Goal: Transaction & Acquisition: Purchase product/service

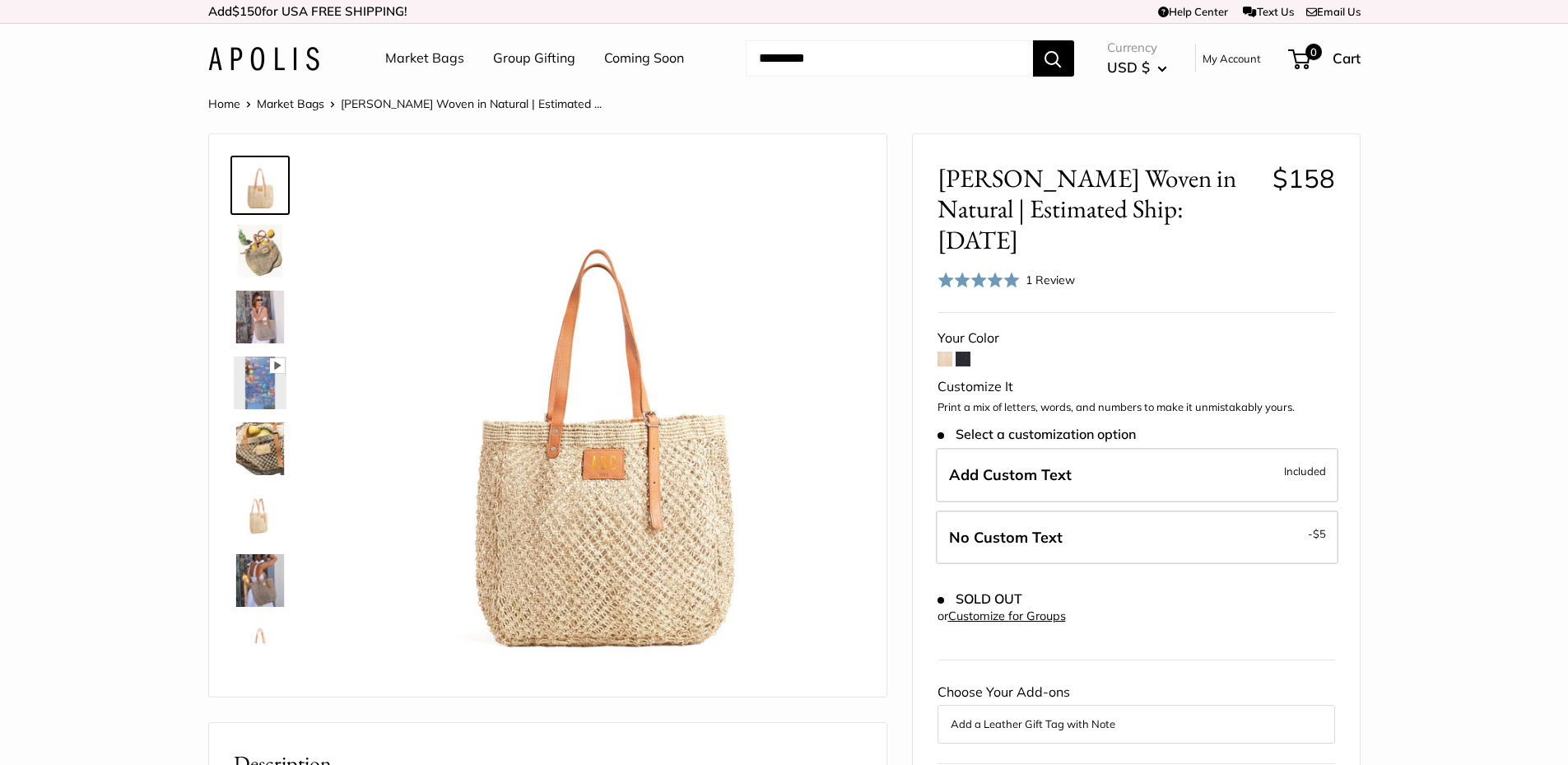
drag, startPoint x: 0, startPoint y: 0, endPoint x: 879, endPoint y: 67, distance: 881.5
click at [879, 67] on input "Search..." at bounding box center [890, 58] width 287 height 36
paste input "*****"
type input "*****"
click at [1033, 40] on button "Search" at bounding box center [1053, 58] width 41 height 36
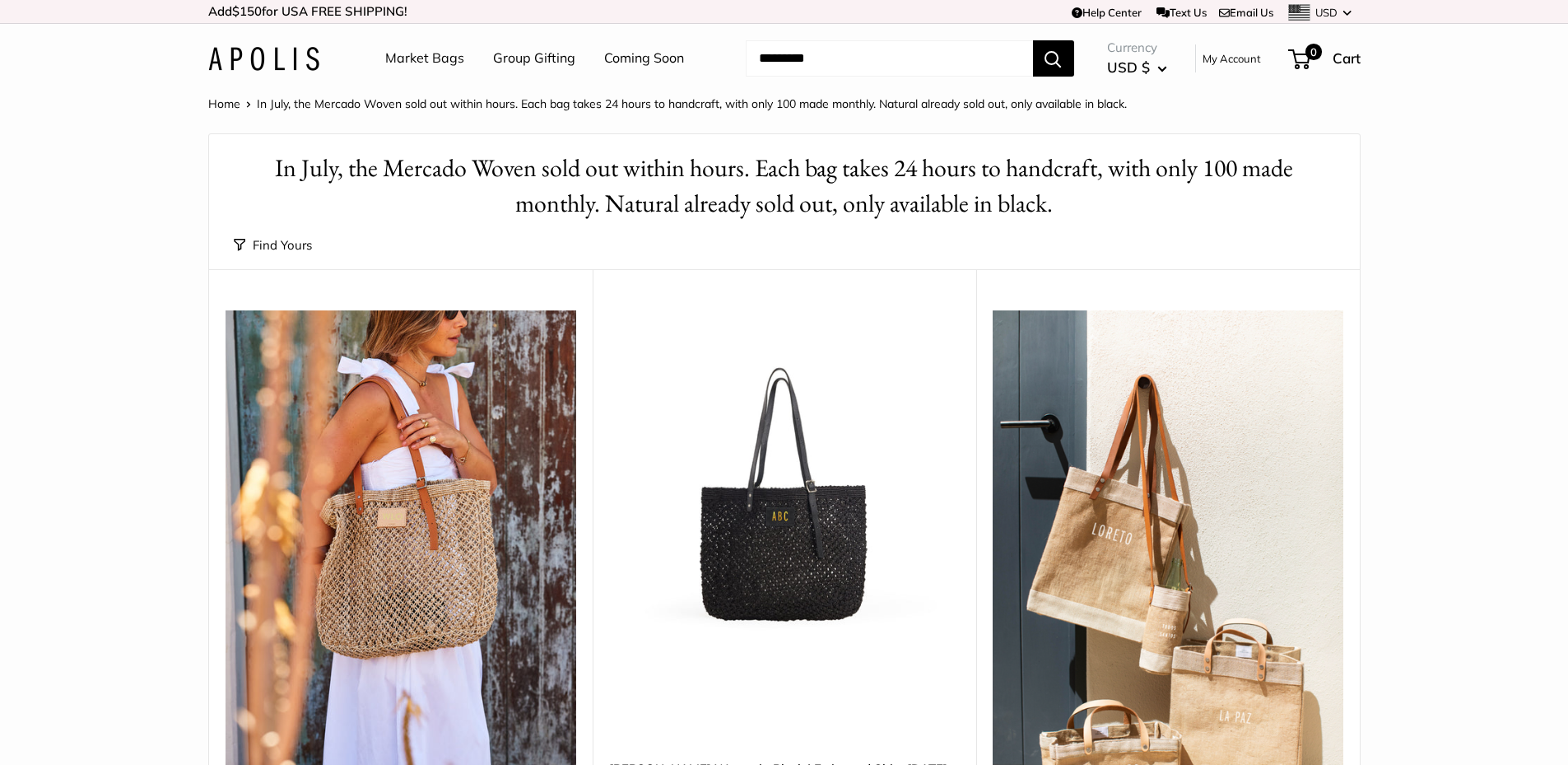
click at [857, 58] on input "Search..." at bounding box center [890, 58] width 287 height 36
paste input "**********"
type input "**********"
click at [1033, 40] on button "Search" at bounding box center [1053, 58] width 41 height 36
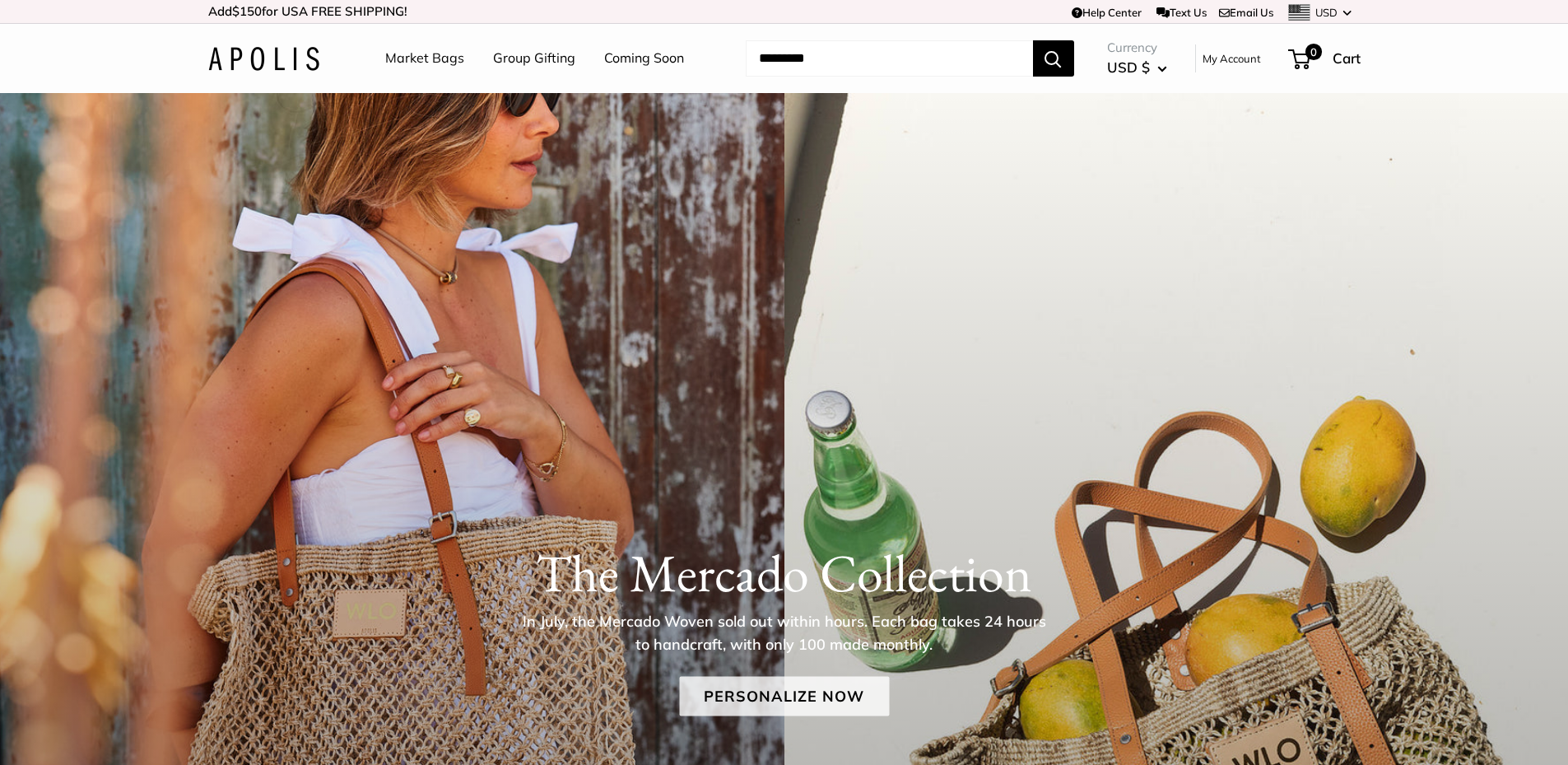
click at [812, 698] on link "Personalize Now" at bounding box center [784, 696] width 210 height 40
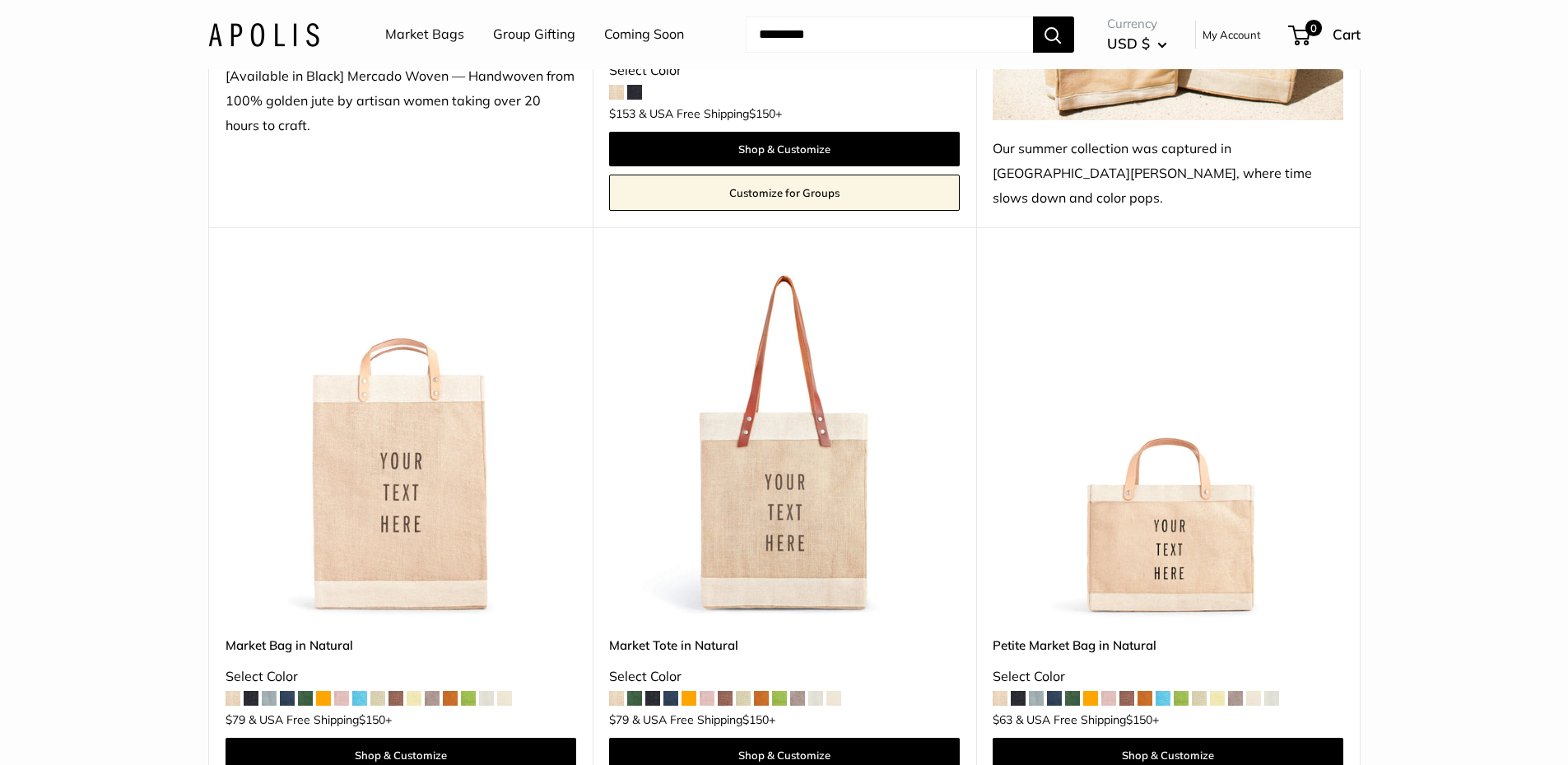
scroll to position [988, 0]
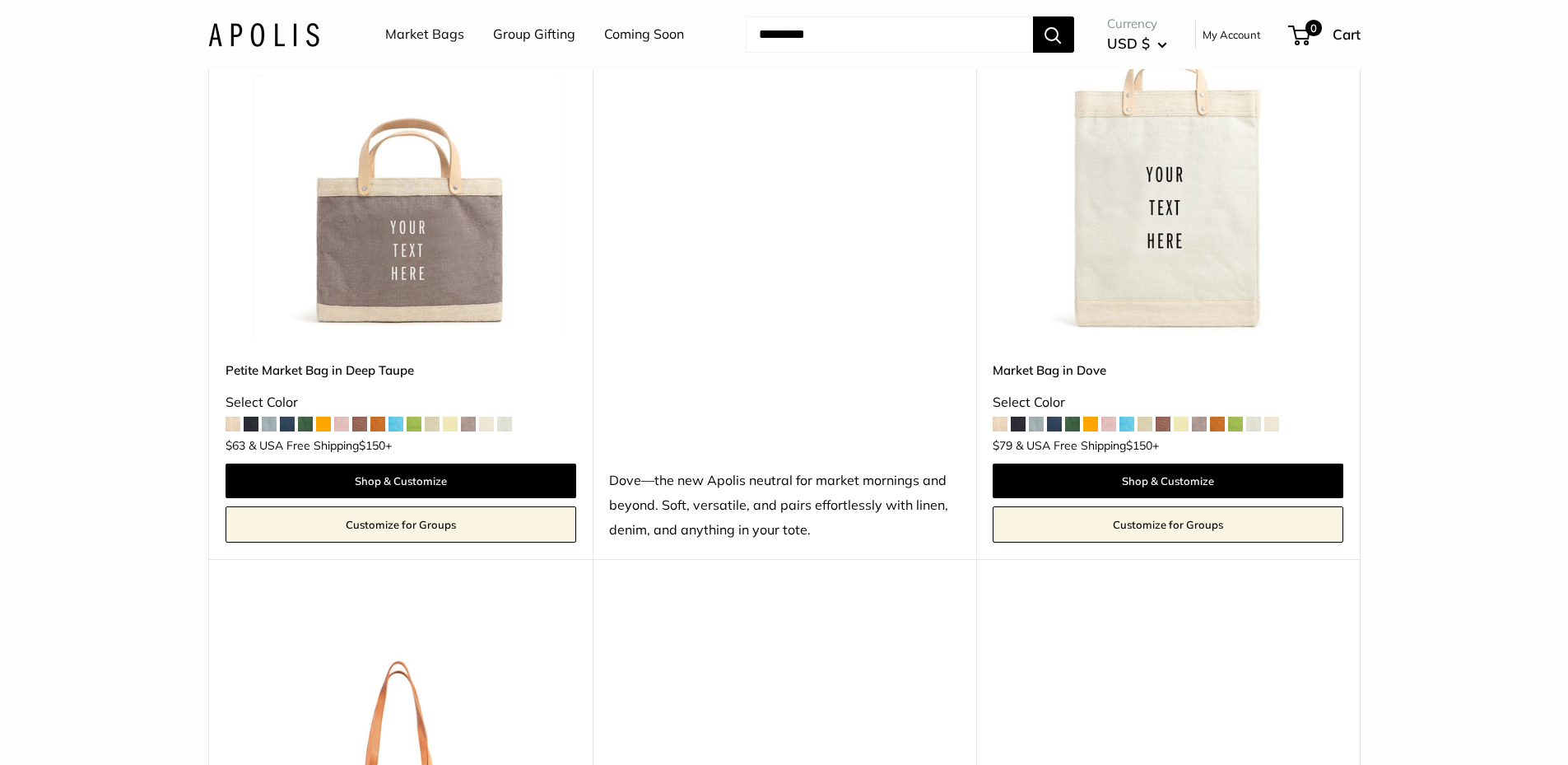
scroll to position [8452, 0]
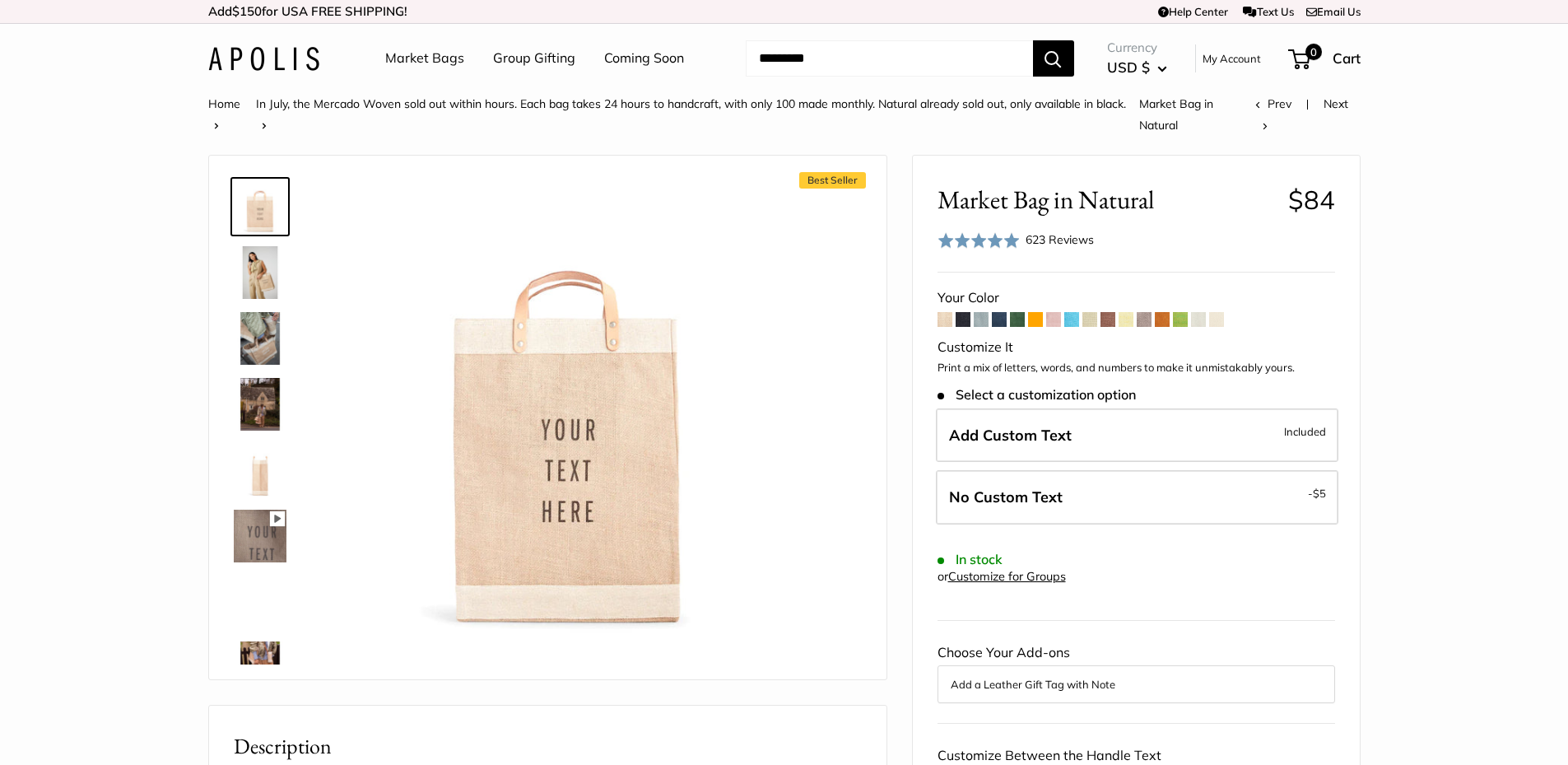
click at [1020, 318] on span at bounding box center [1018, 320] width 15 height 15
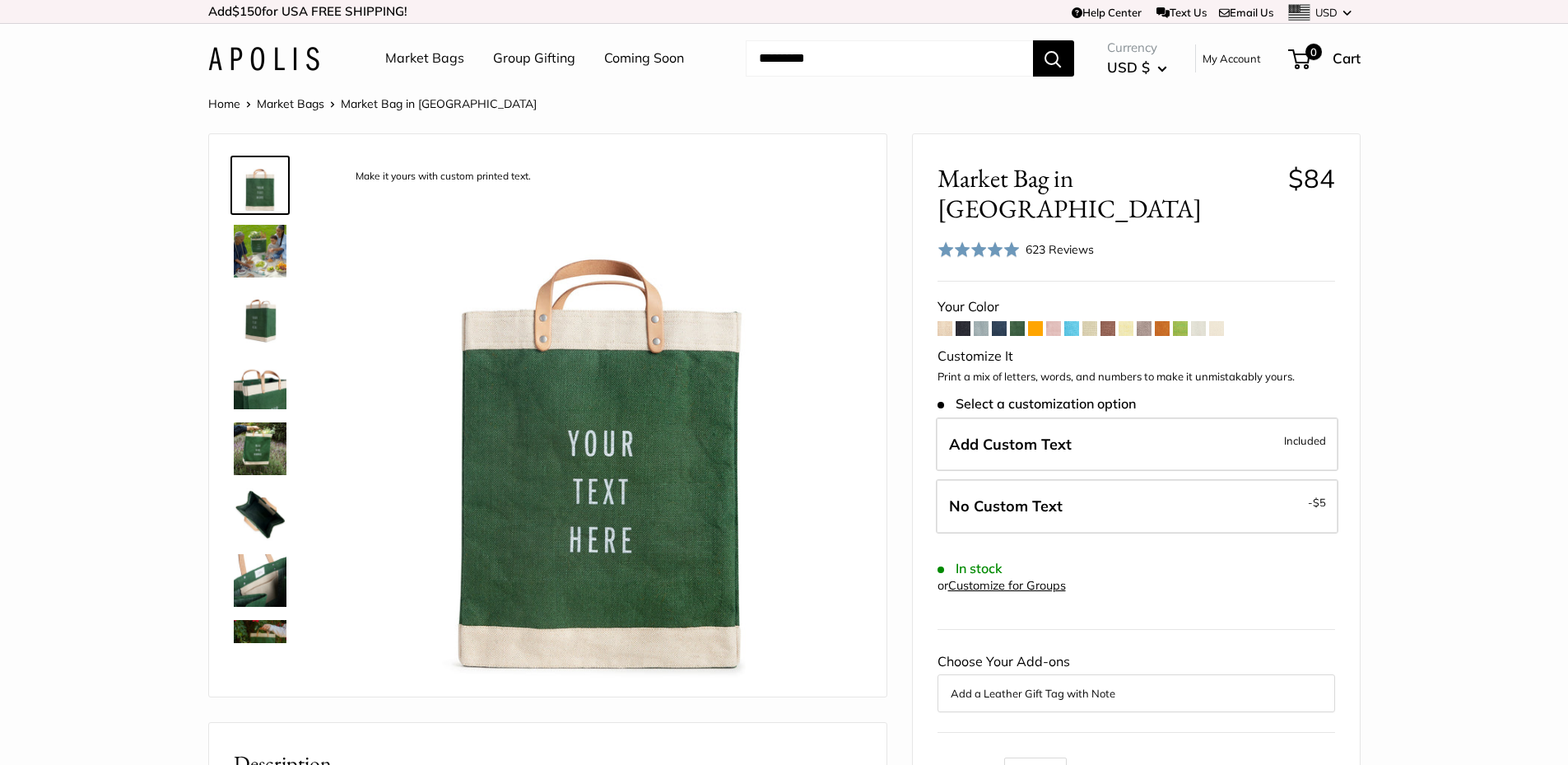
click at [305, 105] on link "Market Bags" at bounding box center [290, 104] width 68 height 15
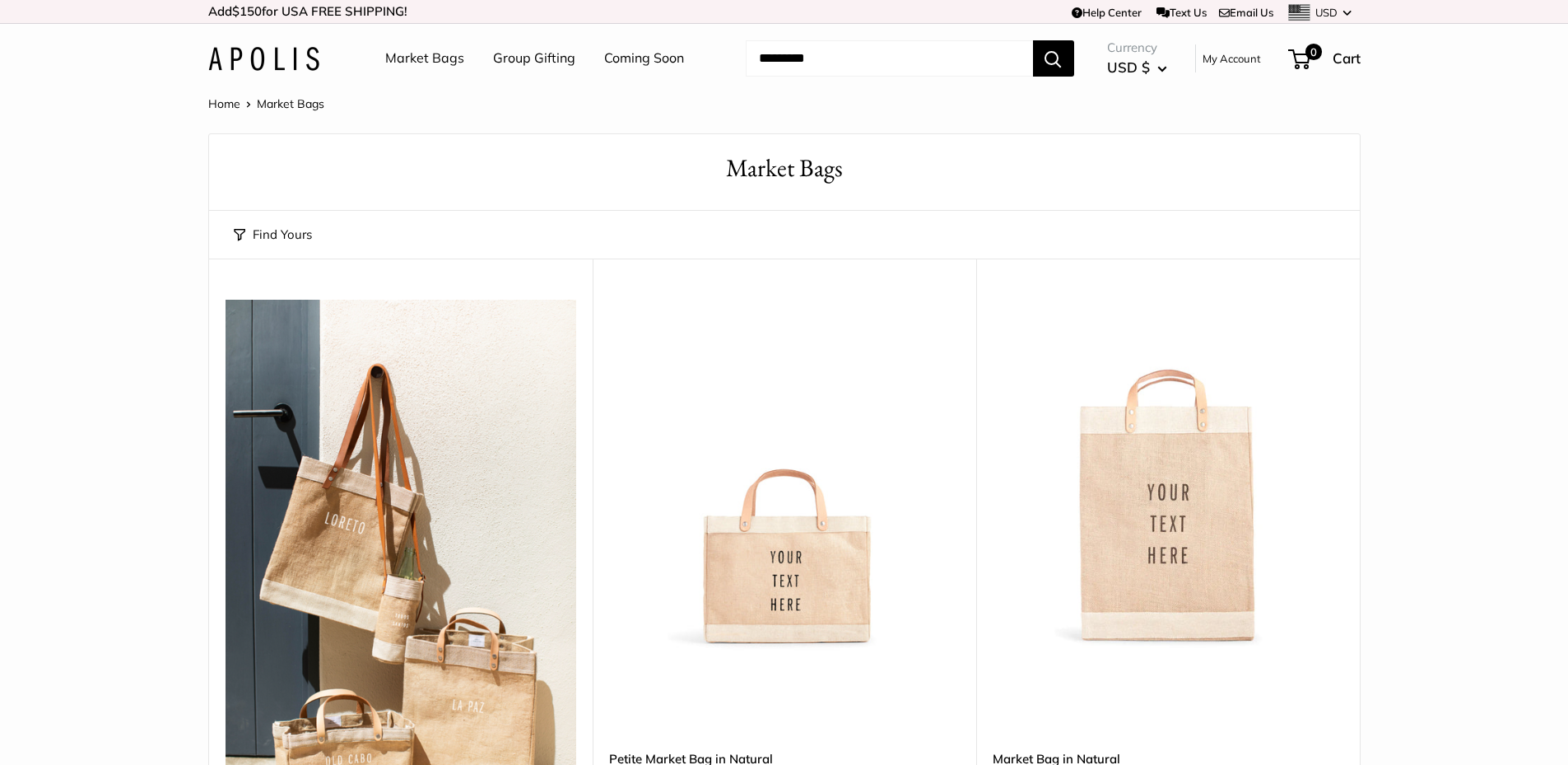
click at [248, 233] on button "Find Yours" at bounding box center [273, 234] width 78 height 23
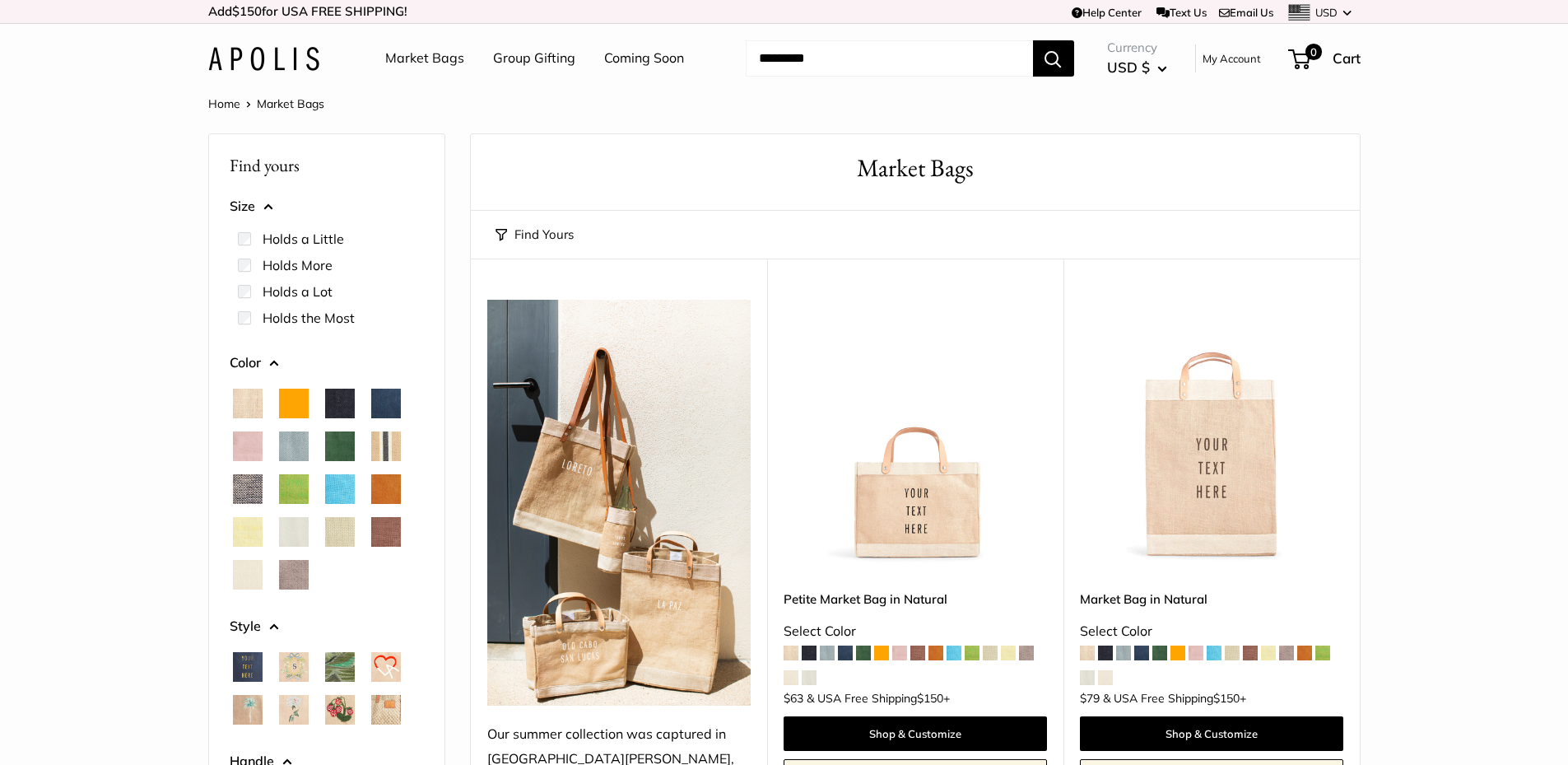
click at [330, 441] on span "Field Green" at bounding box center [340, 445] width 29 height 29
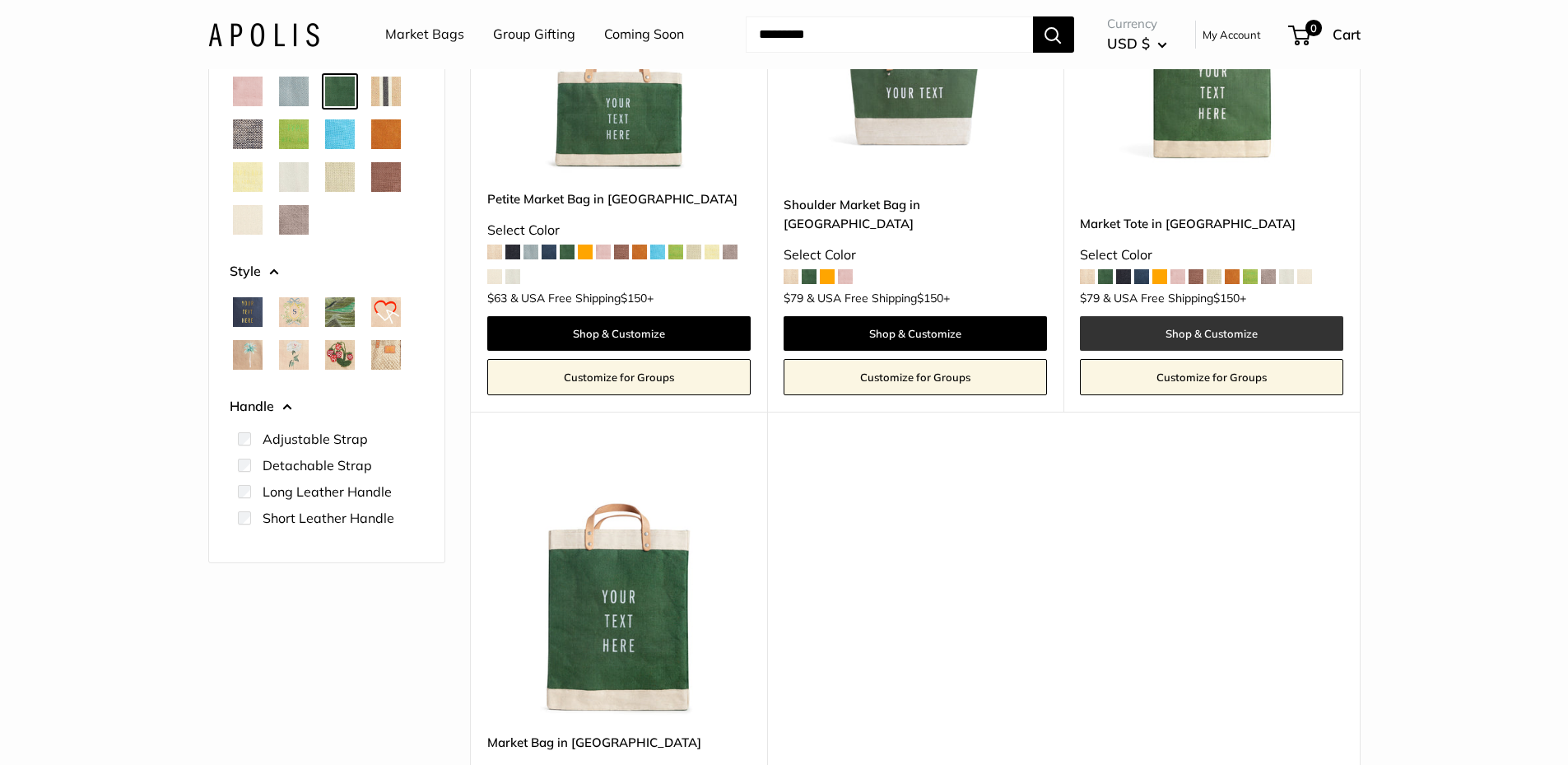
scroll to position [247, 0]
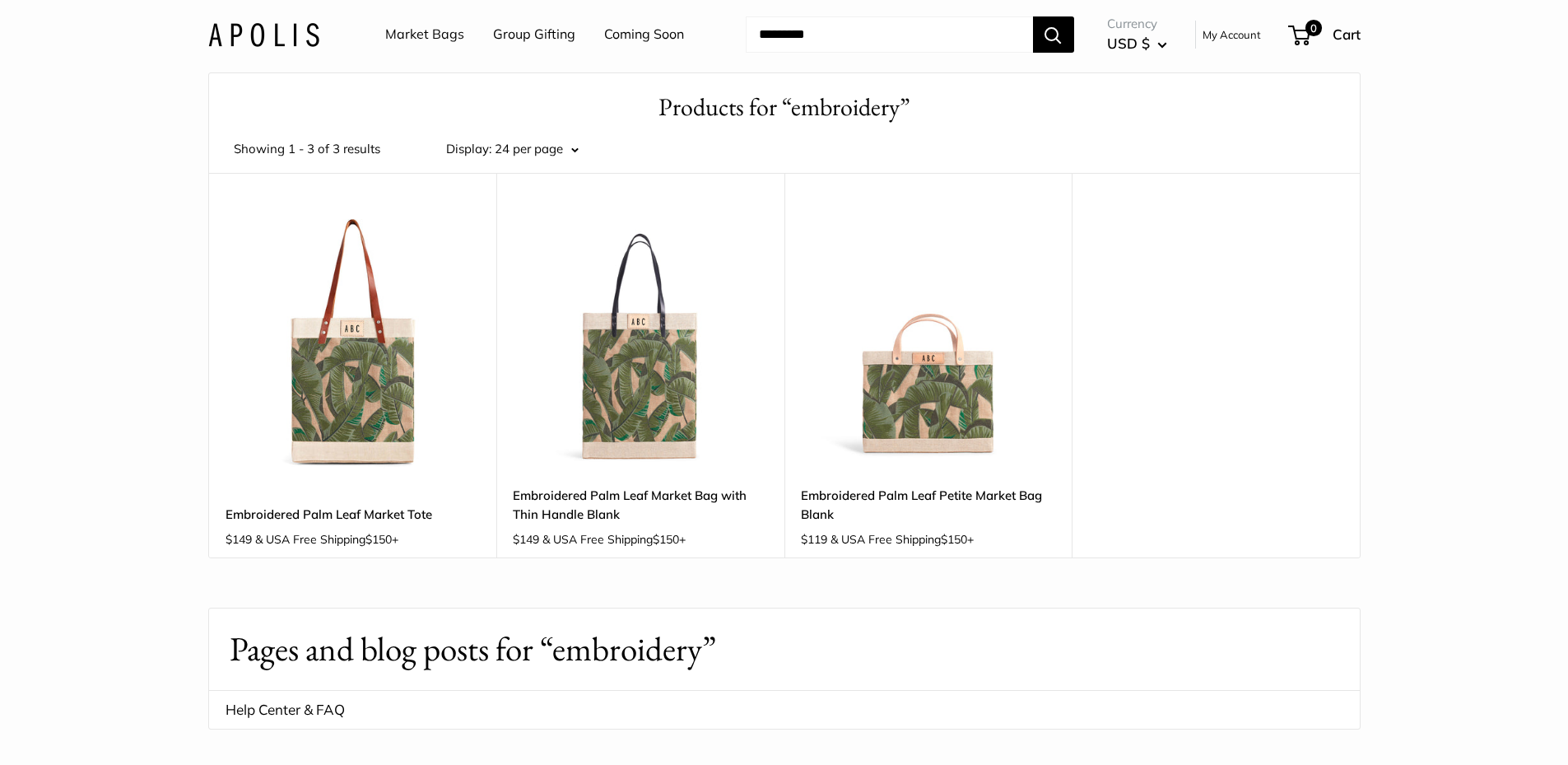
scroll to position [165, 0]
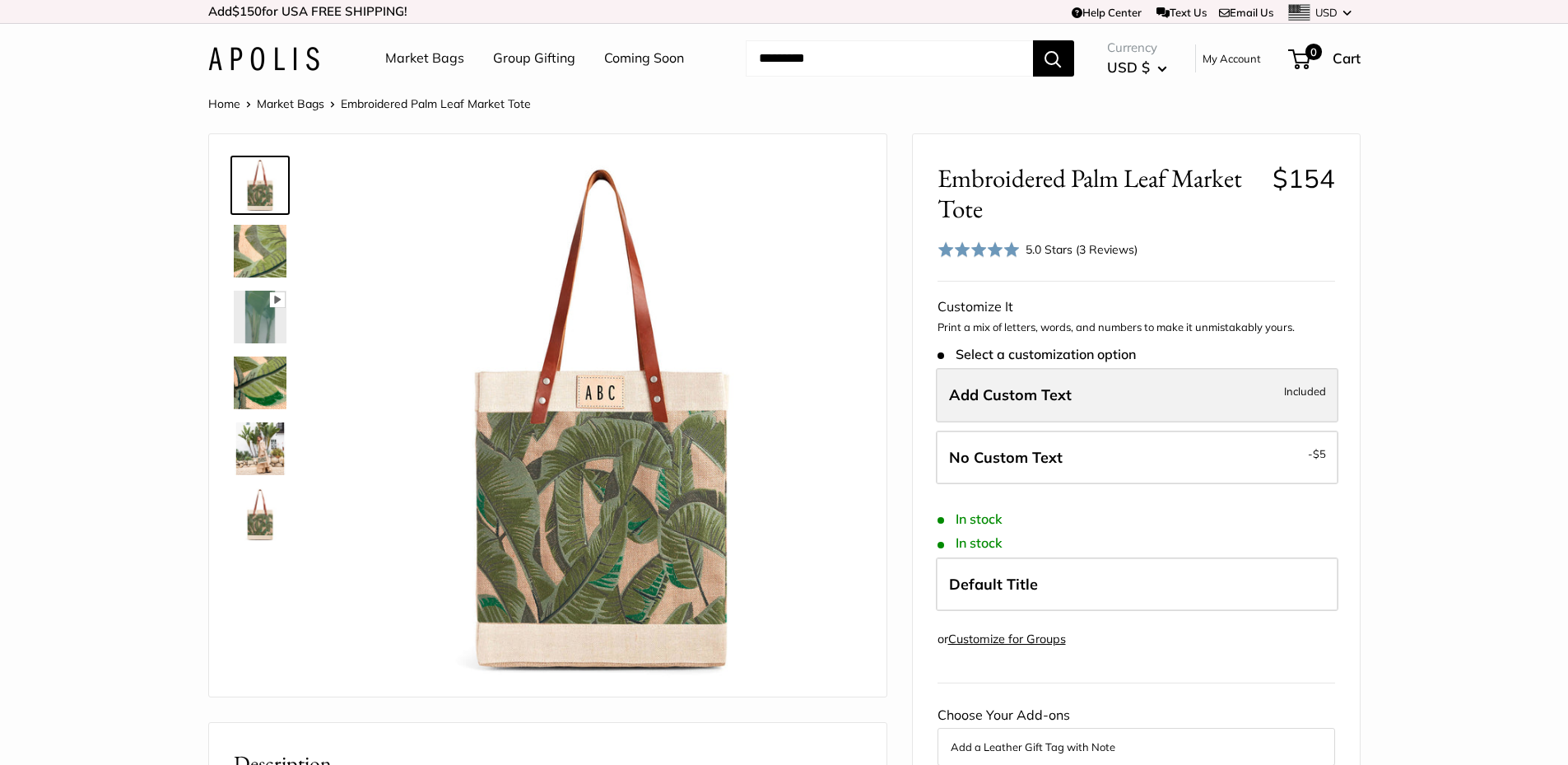
click at [1064, 406] on label "Add Custom Text Included" at bounding box center [1137, 395] width 402 height 54
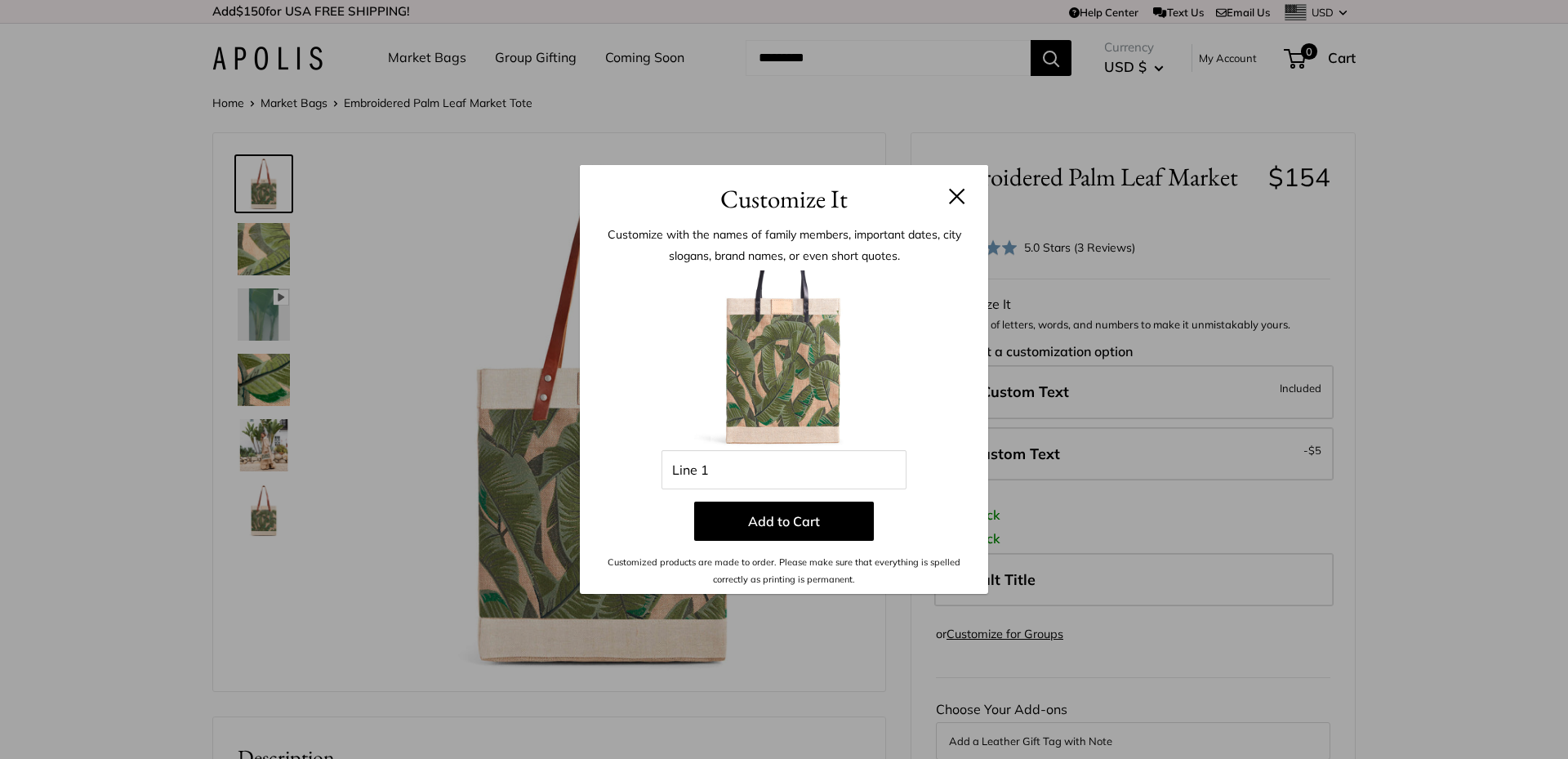
drag, startPoint x: 958, startPoint y: 203, endPoint x: 846, endPoint y: 209, distance: 112.2
click at [956, 203] on button at bounding box center [956, 195] width 16 height 16
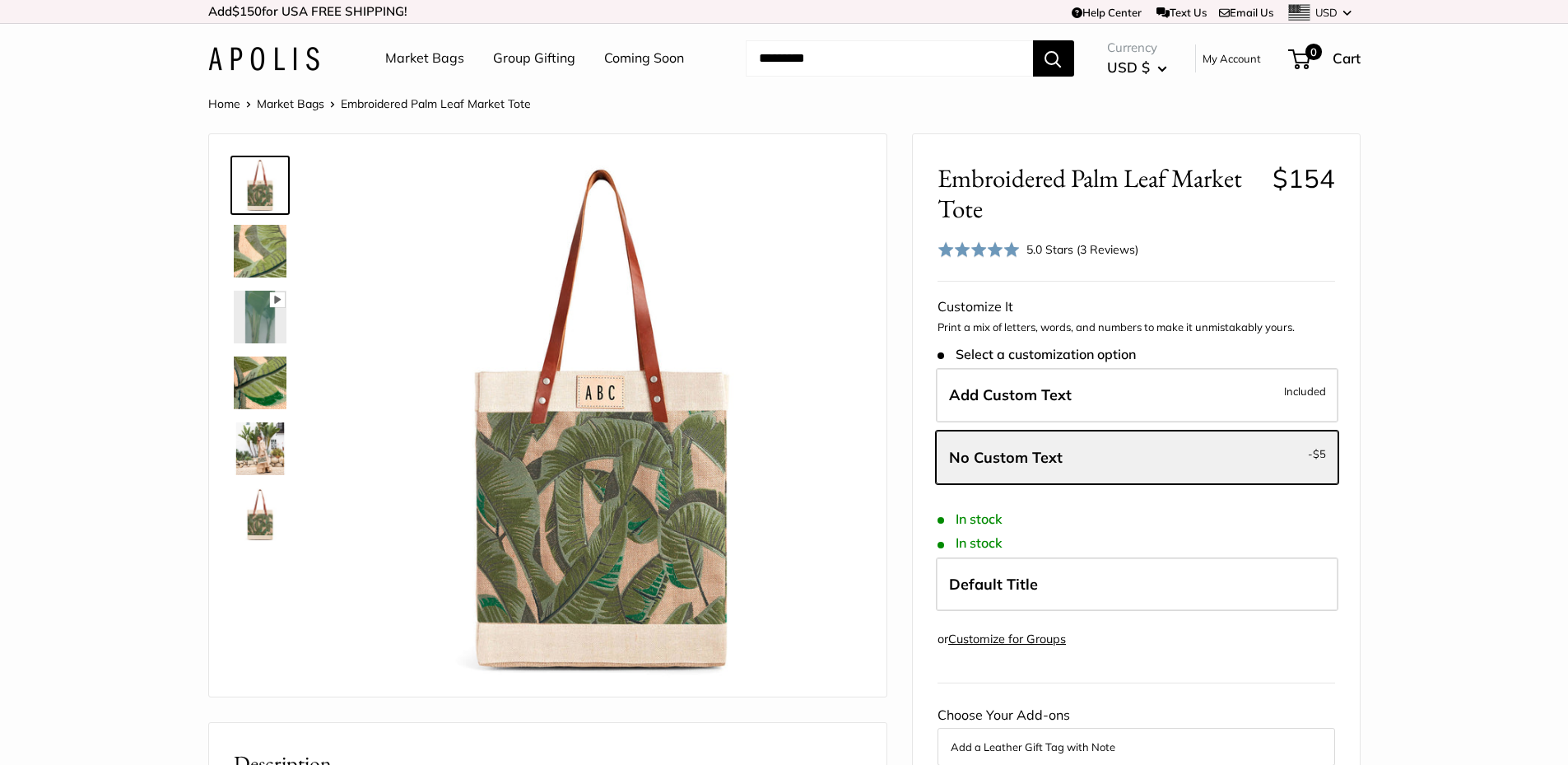
click at [247, 374] on img at bounding box center [260, 382] width 52 height 52
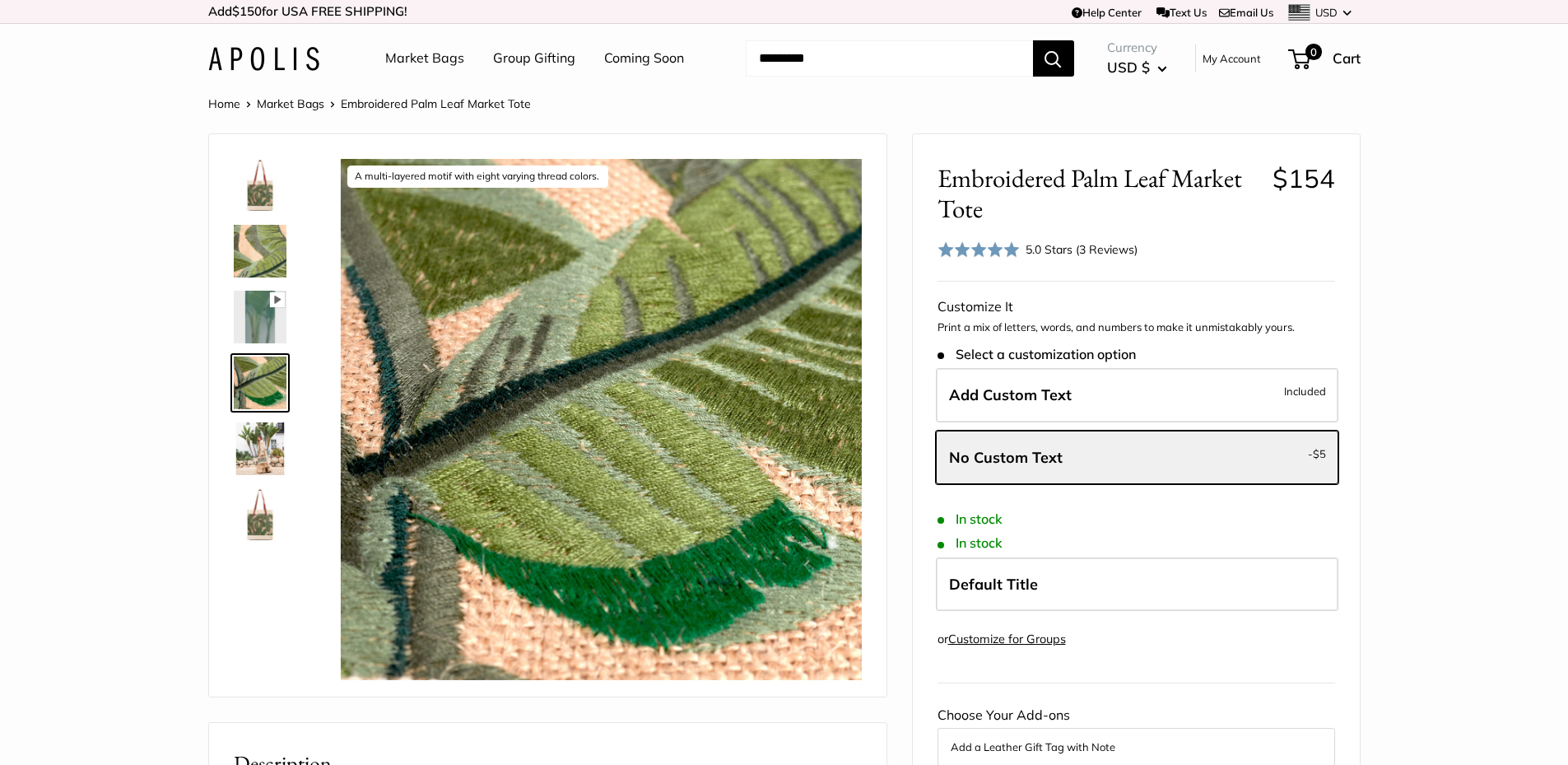
click at [1029, 185] on span "Embroidered Palm Leaf Market Tote" at bounding box center [1098, 193] width 323 height 61
copy span "Embroidered"
